Goal: Book appointment/travel/reservation

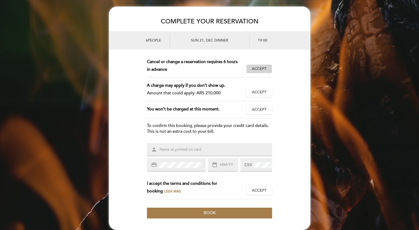
click at [262, 70] on span "Accept" at bounding box center [259, 69] width 15 height 6
click at [262, 92] on span "Accept" at bounding box center [259, 92] width 15 height 6
click at [260, 112] on span "Accept" at bounding box center [259, 110] width 15 height 6
click at [201, 152] on input "text" at bounding box center [216, 149] width 114 height 6
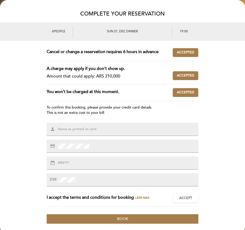
click at [82, 129] on input "text" at bounding box center [128, 128] width 142 height 5
paste input "[PERSON_NAME]"
type input "[PERSON_NAME]"
click at [70, 163] on input "text" at bounding box center [66, 162] width 18 height 5
click at [71, 163] on input "text" at bounding box center [66, 162] width 18 height 5
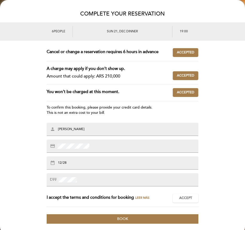
type input "12/28"
click at [68, 176] on div at bounding box center [123, 179] width 152 height 13
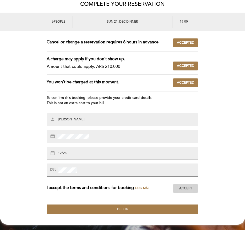
click at [183, 190] on span "Accept" at bounding box center [185, 188] width 13 height 5
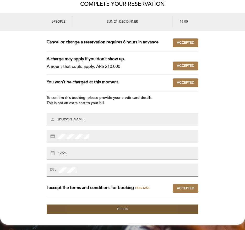
click at [147, 206] on button "Book" at bounding box center [123, 208] width 152 height 9
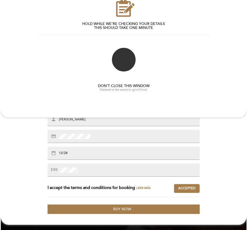
scroll to position [0, 0]
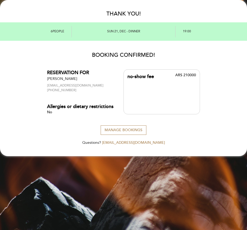
click at [180, 73] on div "ARS 210000" at bounding box center [179, 76] width 34 height 7
copy div "ARS 210000"
